Goal: Task Accomplishment & Management: Use online tool/utility

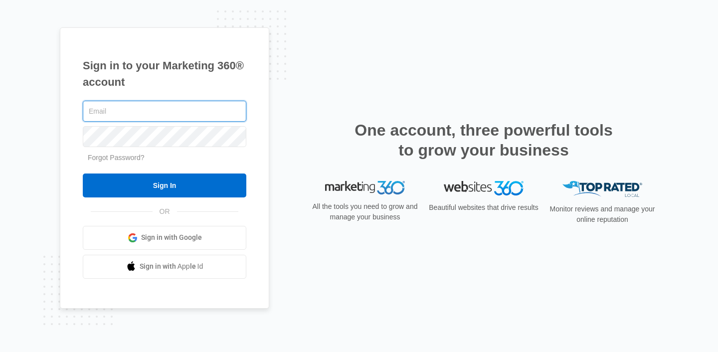
type input "[PERSON_NAME][EMAIL_ADDRESS][DOMAIN_NAME]"
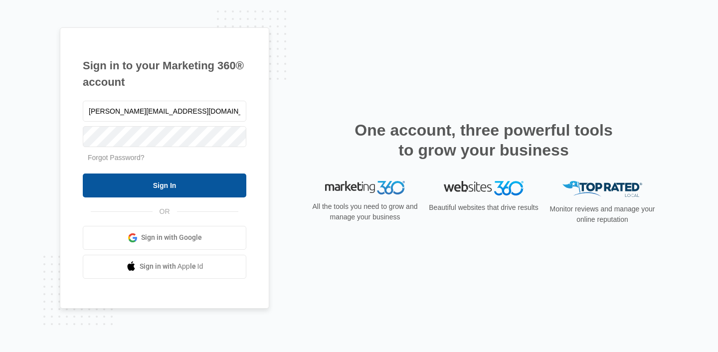
click at [177, 189] on input "Sign In" at bounding box center [165, 186] width 164 height 24
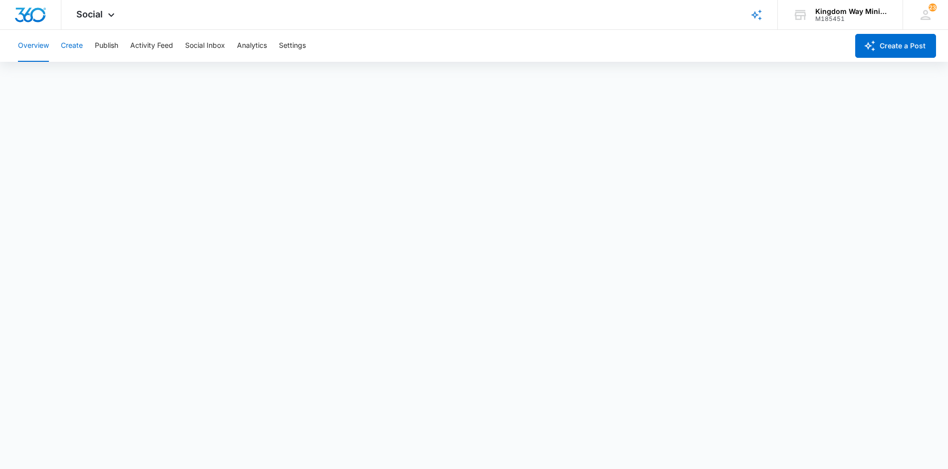
click at [72, 46] on button "Create" at bounding box center [72, 46] width 22 height 32
